Goal: Find specific page/section: Find specific page/section

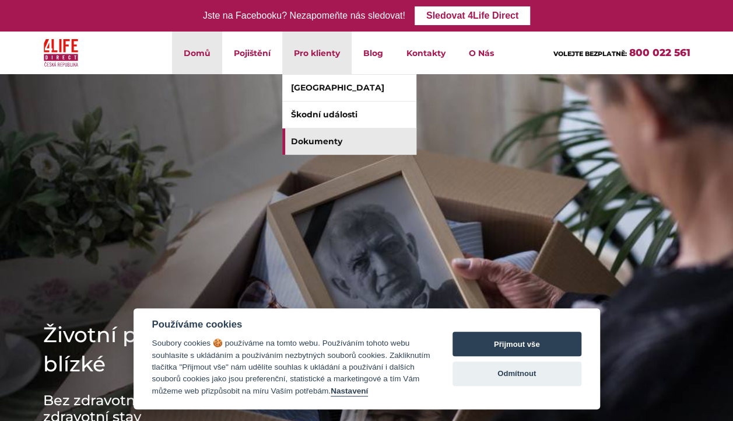
click at [318, 141] on link "Dokumenty" at bounding box center [349, 141] width 134 height 26
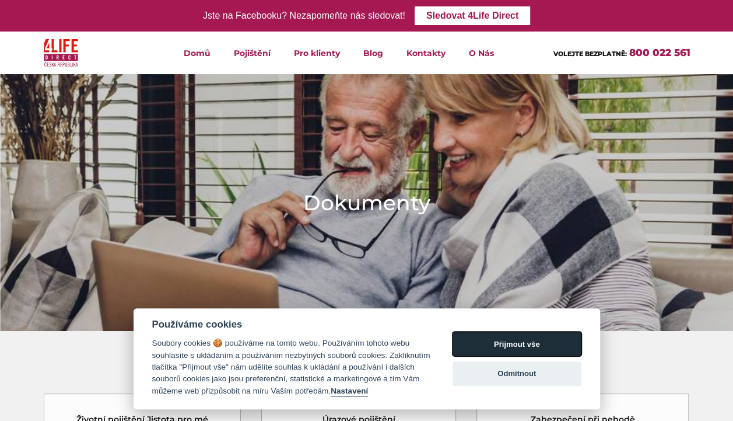
click at [482, 351] on button "Přijmout vše" at bounding box center [517, 343] width 129 height 25
checkbox input "true"
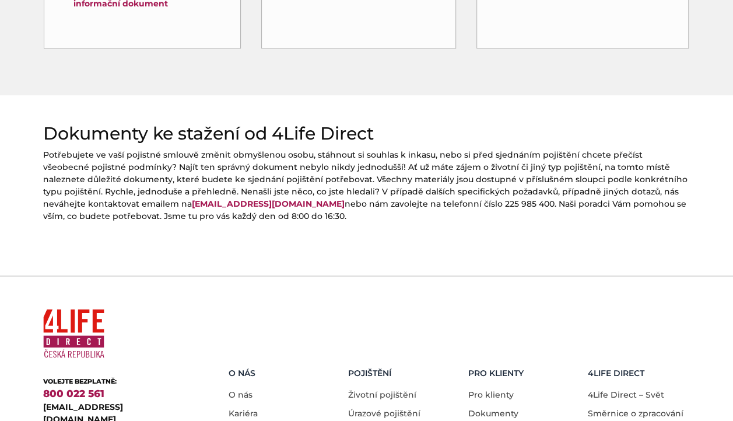
scroll to position [586, 0]
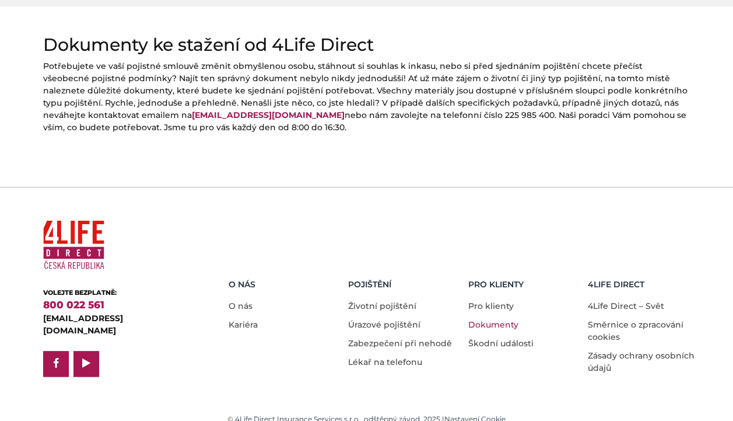
click at [480, 319] on link "Dokumenty" at bounding box center [494, 324] width 50 height 11
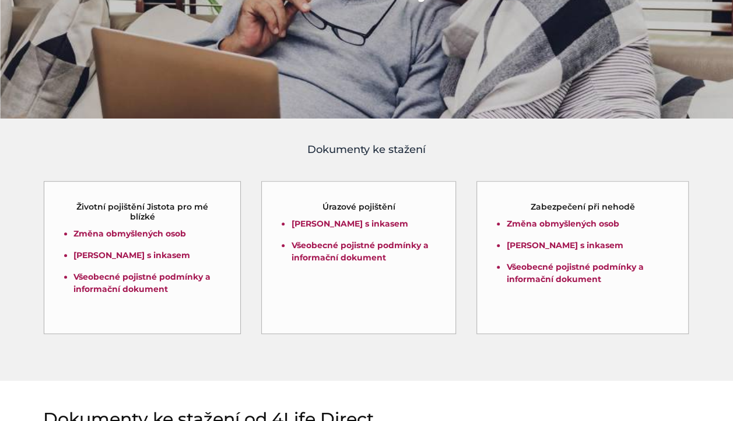
scroll to position [233, 0]
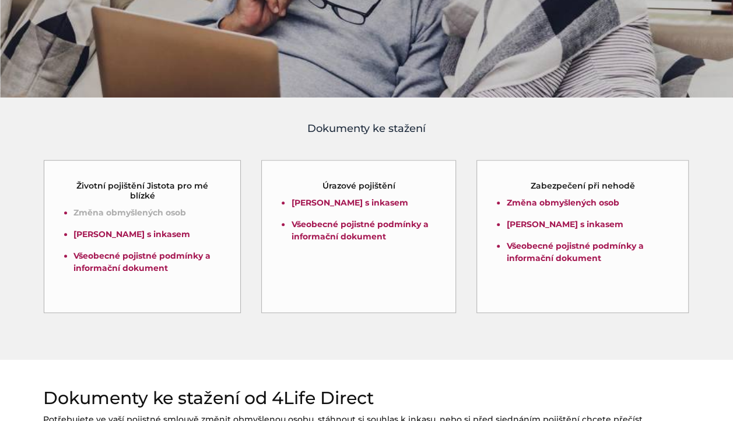
click at [92, 213] on link "Změna obmyšlených osob" at bounding box center [130, 212] width 113 height 11
click at [516, 204] on link "Změna obmyšlených osob" at bounding box center [562, 202] width 113 height 11
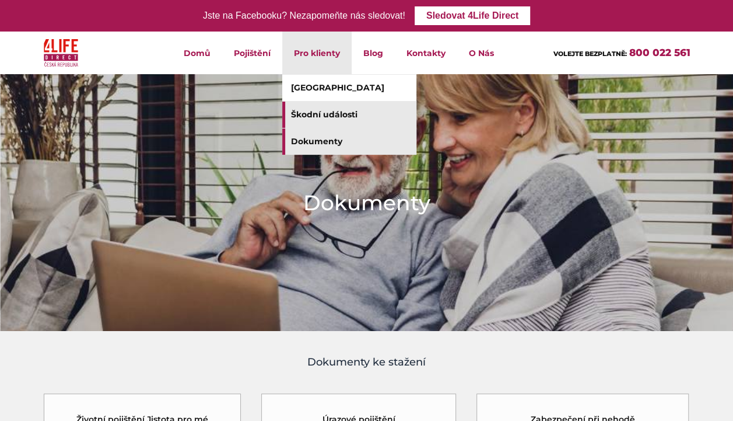
click at [313, 116] on link "Škodní události" at bounding box center [349, 115] width 134 height 26
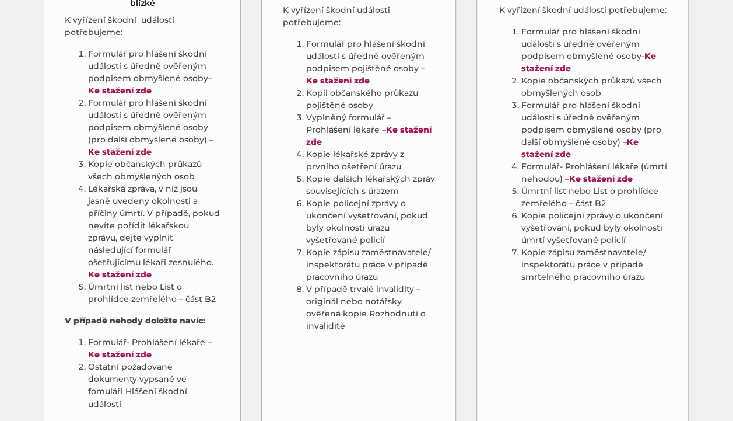
scroll to position [700, 0]
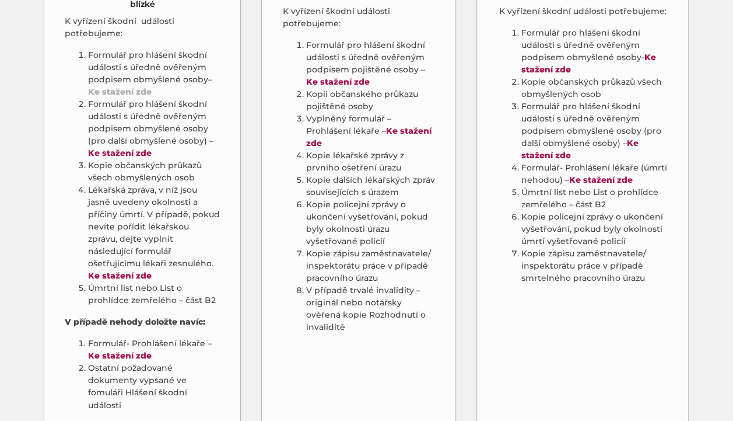
click at [111, 86] on strong "Ke stažení zde" at bounding box center [120, 91] width 64 height 11
